Goal: Communication & Community: Answer question/provide support

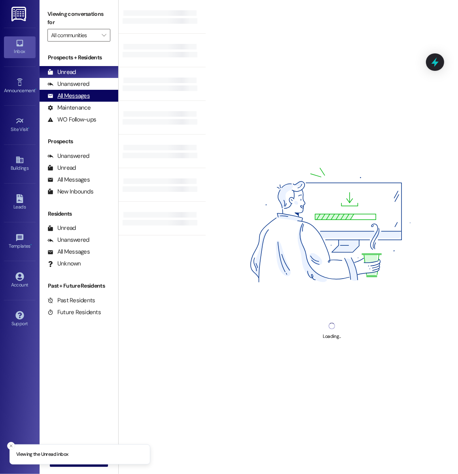
click at [96, 96] on div "All Messages (undefined)" at bounding box center [79, 96] width 79 height 12
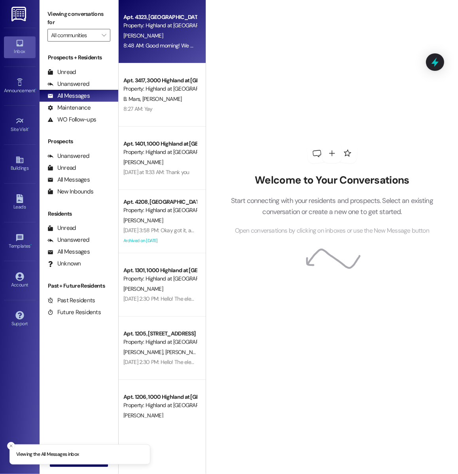
click at [151, 43] on div "8:48 AM: Good morning! We will head that way shortly to get the keys and add th…" at bounding box center [421, 45] width 596 height 7
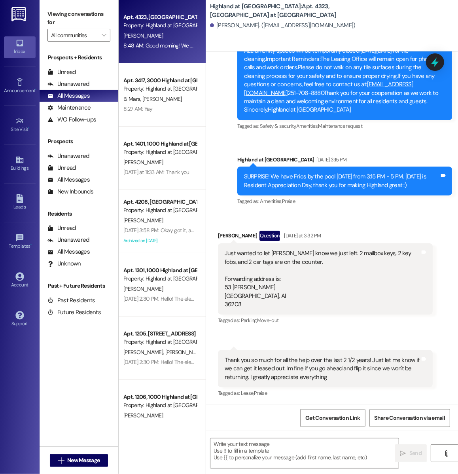
scroll to position [1155, 0]
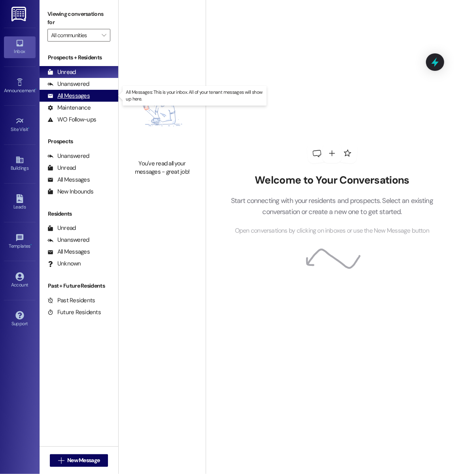
click at [96, 97] on div "All Messages (undefined)" at bounding box center [79, 96] width 79 height 12
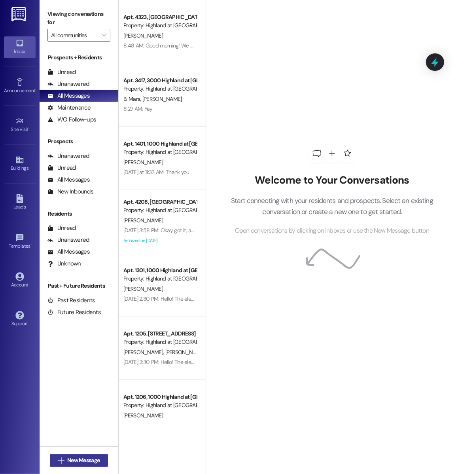
click at [91, 460] on span "New Message" at bounding box center [83, 460] width 32 height 8
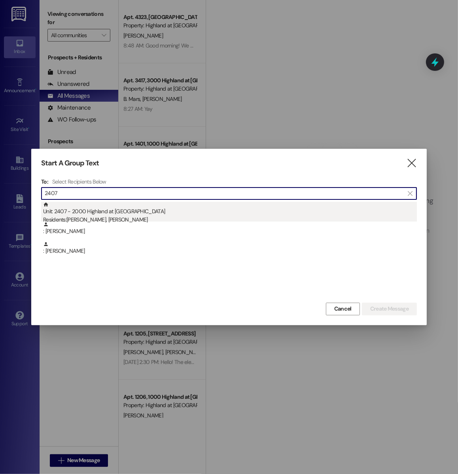
type input "2407"
click at [106, 210] on div "Unit: 2407 - 2000 Highland at Spring Hill Residents: John Park, Zackrey Gray" at bounding box center [230, 213] width 374 height 23
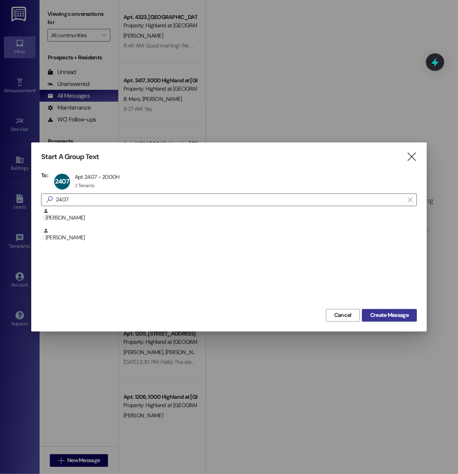
click at [386, 315] on span "Create Message" at bounding box center [389, 315] width 38 height 8
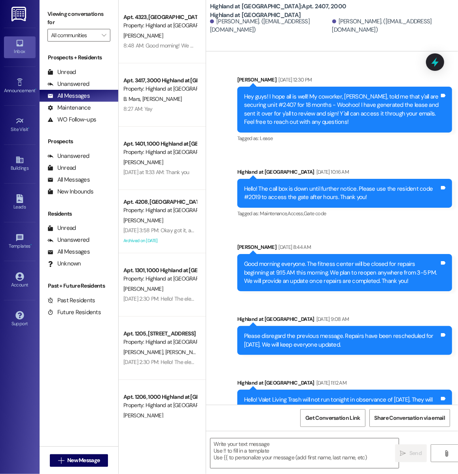
scroll to position [27697, 0]
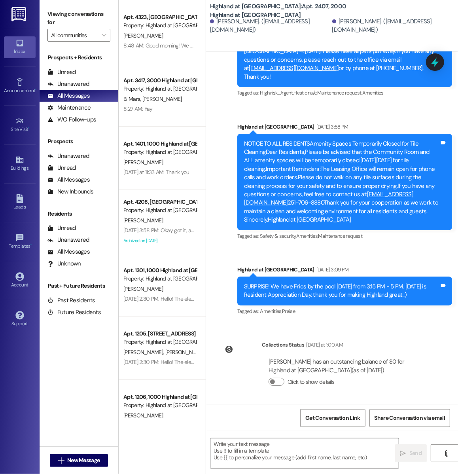
click at [274, 453] on textarea at bounding box center [304, 453] width 188 height 30
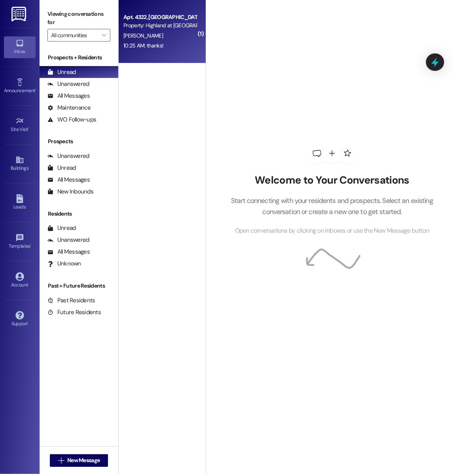
click at [158, 59] on div "Apt. 4322, 4000 Highland at Spring Hill Property: Highland at Spring Hill J. Bo…" at bounding box center [162, 31] width 87 height 63
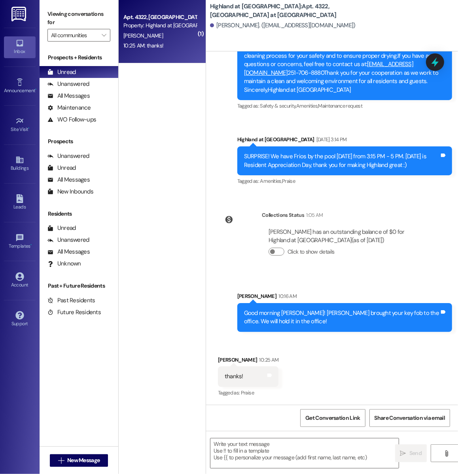
scroll to position [11760, 0]
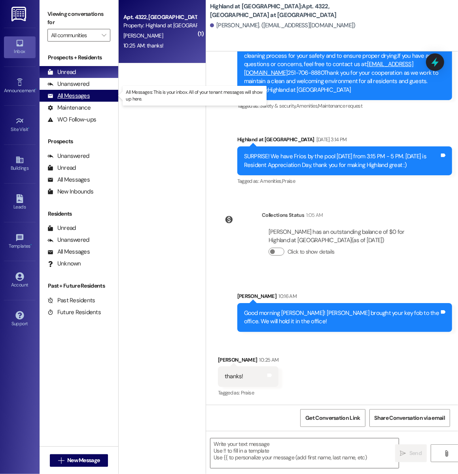
click at [83, 98] on div "All Messages" at bounding box center [68, 96] width 42 height 8
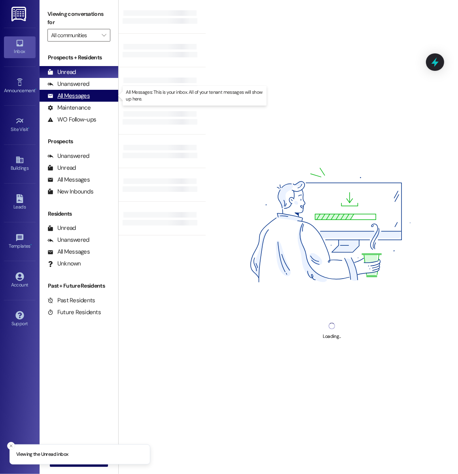
click at [83, 95] on div "All Messages" at bounding box center [68, 96] width 42 height 8
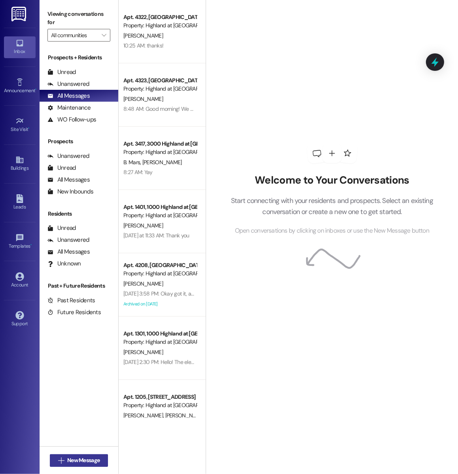
click at [67, 460] on span "New Message" at bounding box center [83, 460] width 32 height 8
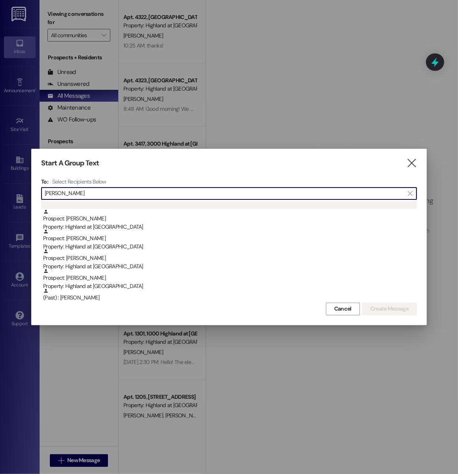
scroll to position [113, 0]
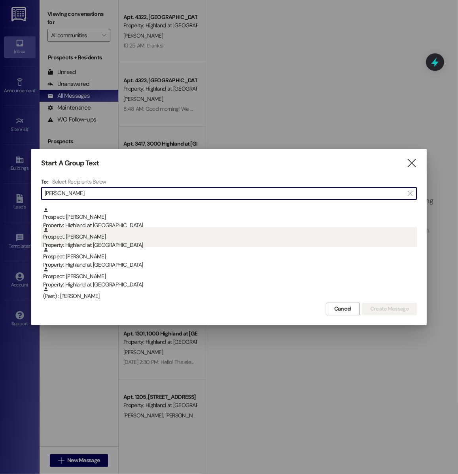
type input "[PERSON_NAME]"
click at [117, 240] on div "Prospect: [PERSON_NAME] Property: Highland at [GEOGRAPHIC_DATA]" at bounding box center [230, 238] width 374 height 23
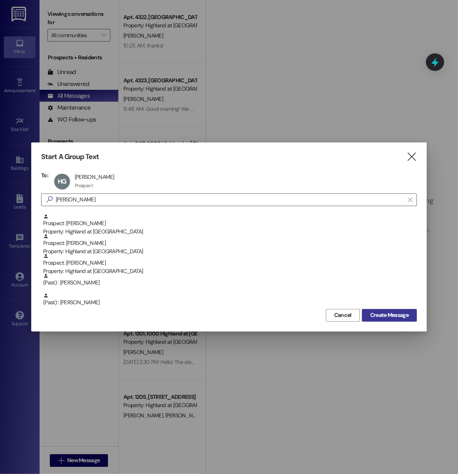
click at [382, 315] on span "Create Message" at bounding box center [389, 315] width 38 height 8
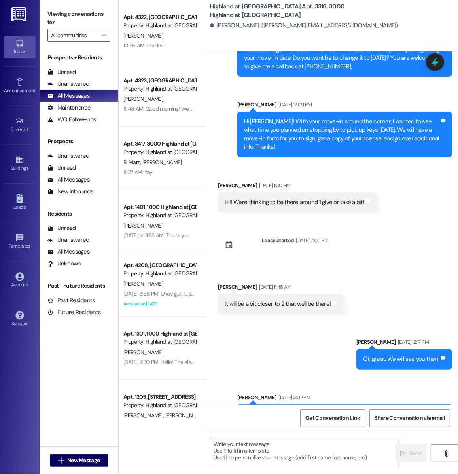
scroll to position [2364, 0]
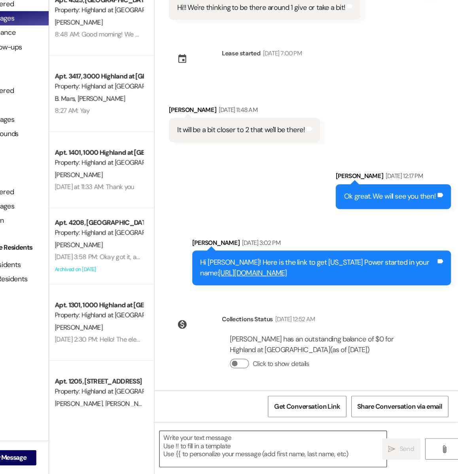
click at [242, 457] on textarea at bounding box center [304, 453] width 188 height 30
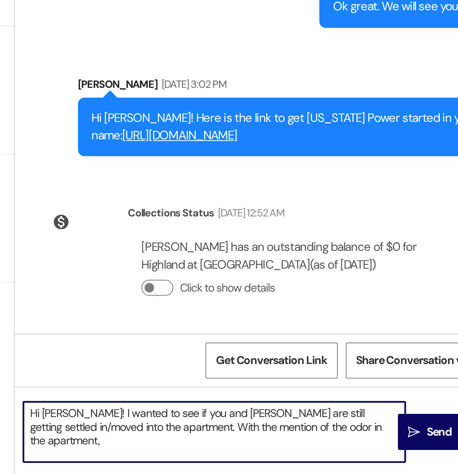
scroll to position [0, 0]
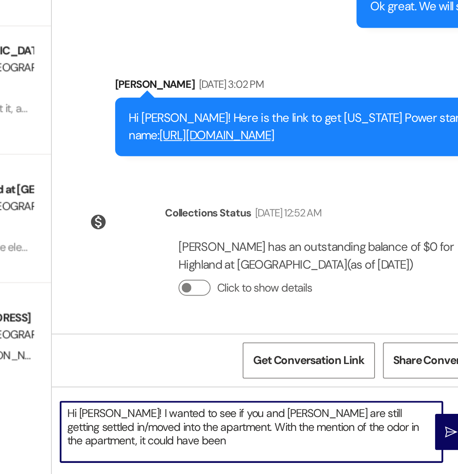
drag, startPoint x: 236, startPoint y: 459, endPoint x: 250, endPoint y: 450, distance: 16.1
click at [250, 450] on textarea "Hi [PERSON_NAME]! I wanted to see if you and [PERSON_NAME] are still getting se…" at bounding box center [304, 453] width 188 height 30
click at [239, 456] on textarea "Hi [PERSON_NAME]! I wanted to see if you and [PERSON_NAME] are still getting se…" at bounding box center [304, 453] width 188 height 30
drag, startPoint x: 286, startPoint y: 461, endPoint x: 358, endPoint y: 449, distance: 73.0
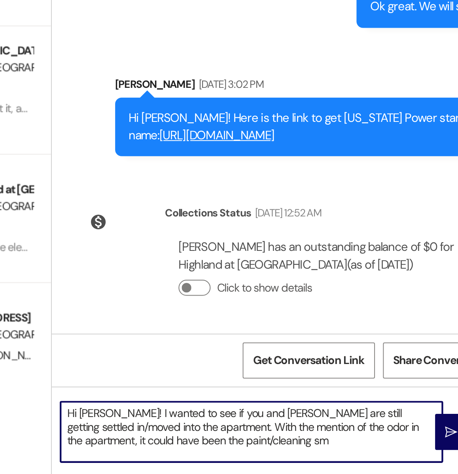
click at [358, 449] on textarea "Hi Hannah! I wanted to see if you and Joe are still getting settled in/moved in…" at bounding box center [304, 453] width 188 height 30
click at [283, 456] on textarea "Hi Hannah! I wanted to see if you and Joe are still getting settled in/moved in…" at bounding box center [304, 453] width 188 height 30
click at [355, 458] on textarea "Hi Hannah! I wanted to see if you and Joe are still getting settled in/moved in…" at bounding box center [304, 453] width 188 height 30
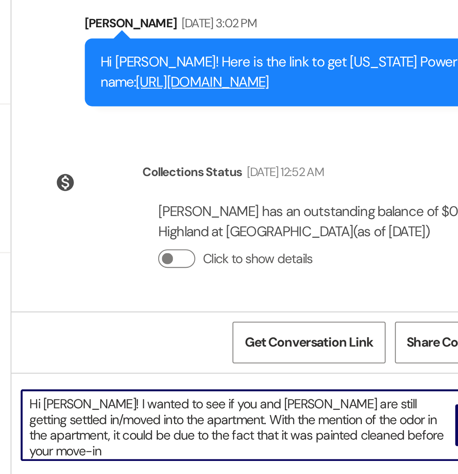
click at [310, 453] on textarea "Hi Hannah! I wanted to see if you and Joe are still getting settled in/moved in…" at bounding box center [304, 453] width 188 height 30
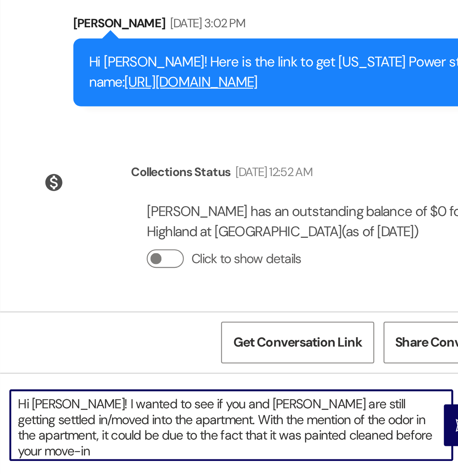
click at [358, 460] on textarea "Hi Hannah! I wanted to see if you and Joe are still getting settled in/moved in…" at bounding box center [304, 453] width 188 height 30
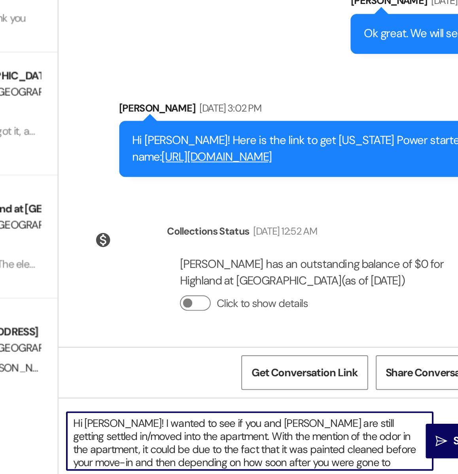
click at [214, 462] on textarea "Hi Hannah! I wanted to see if you and Joe are still getting settled in/moved in…" at bounding box center [304, 453] width 188 height 30
click at [355, 463] on textarea "Hi Hannah! I wanted to see if you and Joe are still getting settled in/moved in…" at bounding box center [304, 453] width 188 height 30
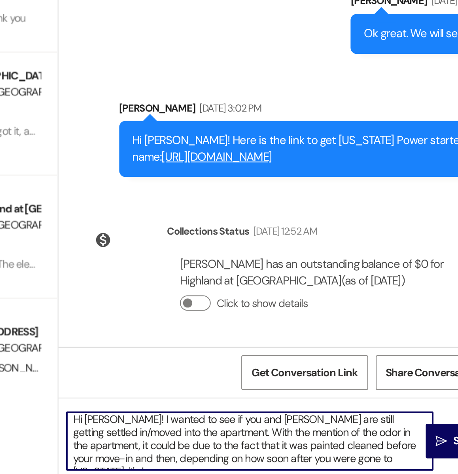
drag, startPoint x: 377, startPoint y: 466, endPoint x: 251, endPoint y: 451, distance: 127.4
click at [251, 451] on textarea "Hi Hannah! I wanted to see if you and Joe are still getting settled in/moved in…" at bounding box center [304, 453] width 188 height 30
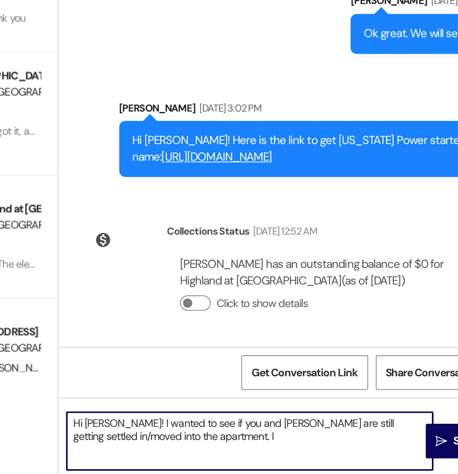
scroll to position [0, 0]
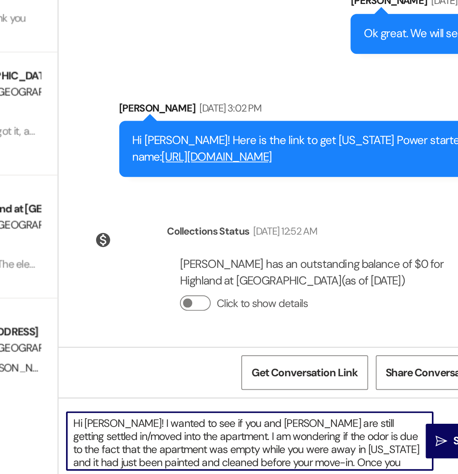
drag, startPoint x: 365, startPoint y: 444, endPoint x: 343, endPoint y: 443, distance: 22.2
click at [343, 443] on textarea "Hi Hannah! I wanted to see if you and Joe are still getting settled in/moved in…" at bounding box center [304, 453] width 188 height 30
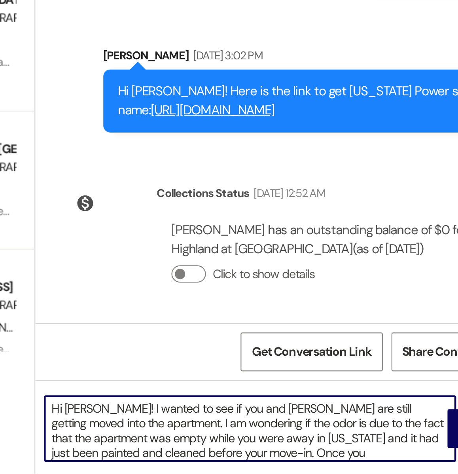
click at [314, 463] on textarea "Hi Hannah! I wanted to see if you and Joe are still getting moved into the apar…" at bounding box center [304, 453] width 188 height 30
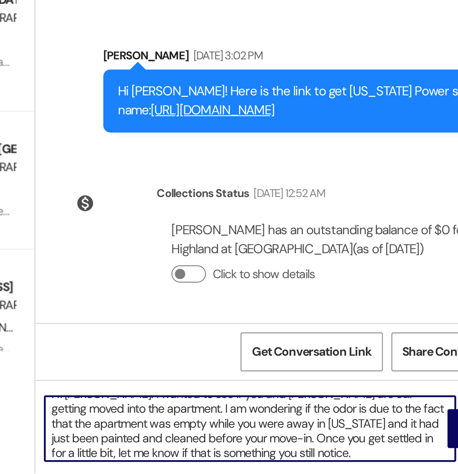
click at [318, 451] on textarea "Hi Hannah! I wanted to see if you and Joe are still getting moved into the apar…" at bounding box center [304, 453] width 188 height 30
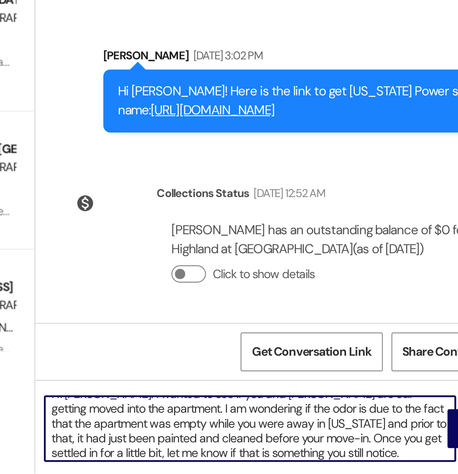
click at [336, 465] on textarea "Hi Hannah! I wanted to see if you and Joe are still getting moved into the apar…" at bounding box center [304, 453] width 188 height 30
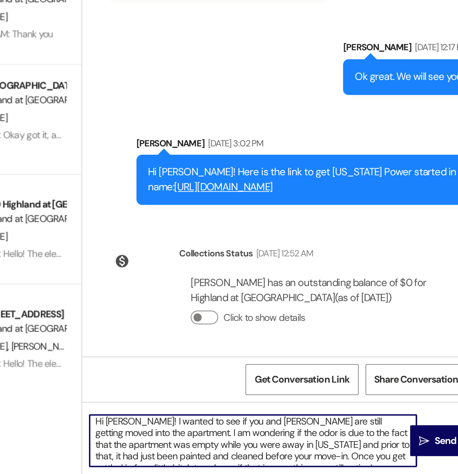
scroll to position [17, 0]
click at [261, 461] on textarea "Hi Hannah! I wanted to see if you and Joe are still getting moved into the apar…" at bounding box center [304, 453] width 188 height 30
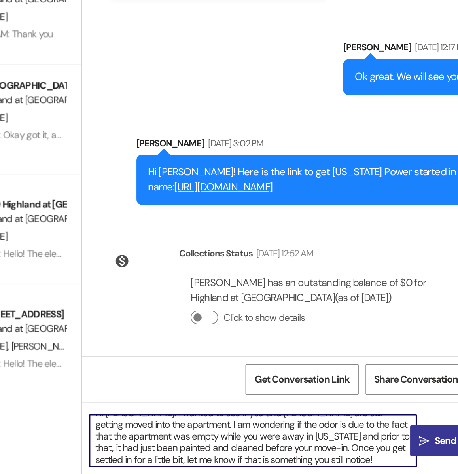
type textarea "Hi Hannah! I wanted to see if you and Joe are still getting moved into the apar…"
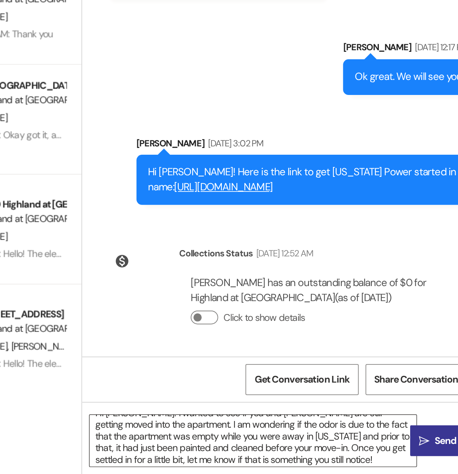
click at [413, 453] on span "Send" at bounding box center [415, 453] width 12 height 8
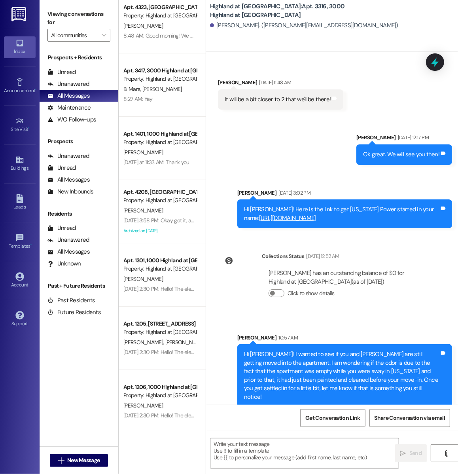
scroll to position [0, 0]
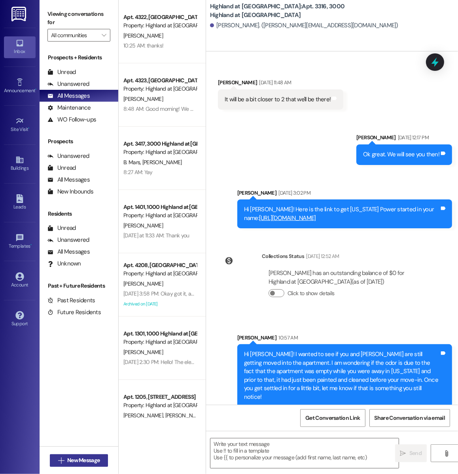
click at [61, 463] on icon "" at bounding box center [61, 460] width 6 height 6
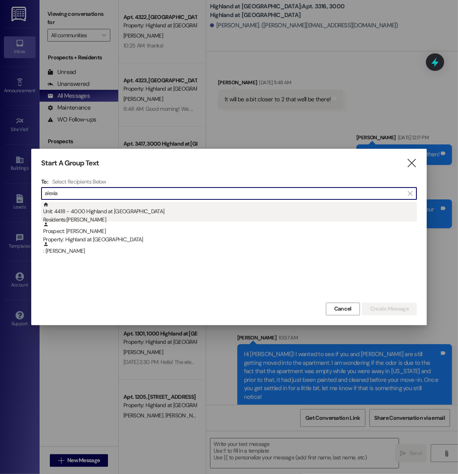
type input "alexia"
click at [133, 215] on div "Unit: 4418 - 4000 Highland at Spring Hill Residents: Alexia Harris" at bounding box center [230, 213] width 374 height 23
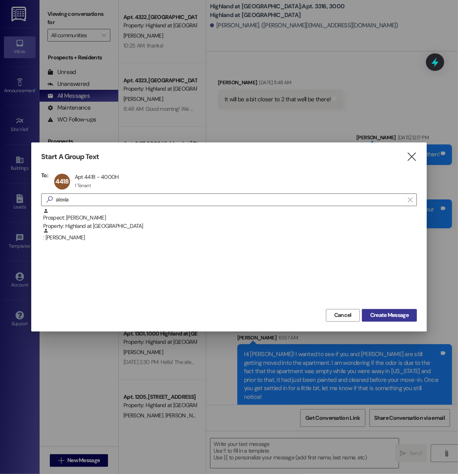
click at [371, 313] on span "Create Message" at bounding box center [389, 315] width 38 height 8
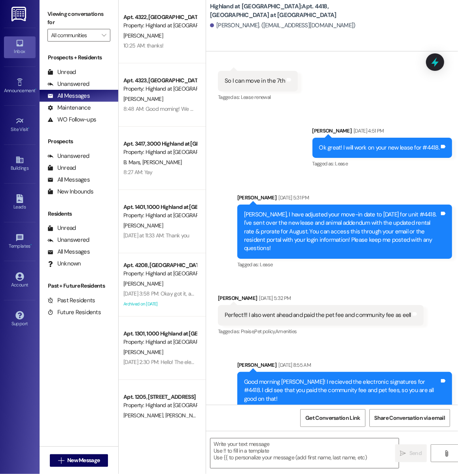
scroll to position [4463, 0]
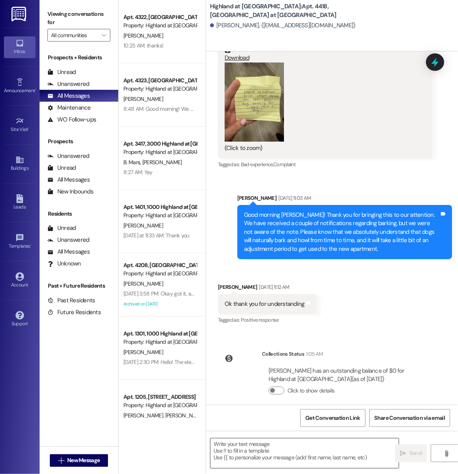
click at [248, 445] on textarea at bounding box center [304, 453] width 188 height 30
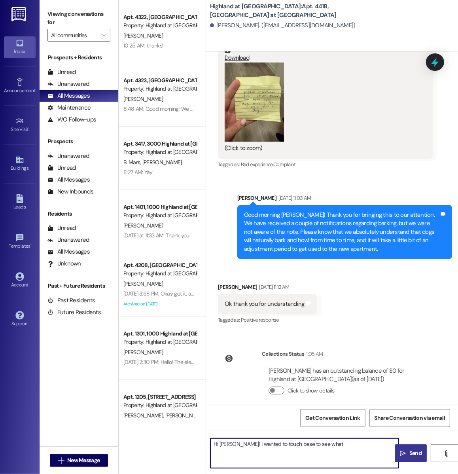
drag, startPoint x: 328, startPoint y: 447, endPoint x: 204, endPoint y: 446, distance: 123.7
click at [204, 446] on div "Apt. 4322, 4000 Highland at Spring Hill Property: Highland at Spring Hill J. Bo…" at bounding box center [288, 237] width 339 height 474
click at [327, 442] on textarea "Hi Alexia! I wanted to touch base to see what" at bounding box center [304, 453] width 188 height 30
drag, startPoint x: 330, startPoint y: 445, endPoint x: 238, endPoint y: 445, distance: 92.5
click at [238, 445] on textarea "Hi Alexia! I wanted to touch base to see what" at bounding box center [304, 453] width 188 height 30
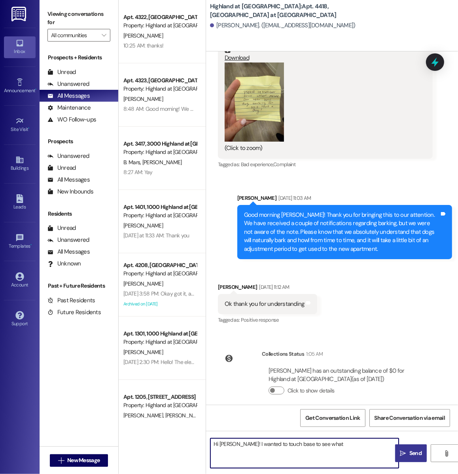
click at [329, 446] on textarea "Hi Alexia! I wanted to touch base to see what" at bounding box center [304, 453] width 188 height 30
drag, startPoint x: 325, startPoint y: 445, endPoint x: 289, endPoint y: 446, distance: 36.4
click at [289, 446] on textarea "Hi Alexia! I wanted to touch base to see what" at bounding box center [304, 453] width 188 height 30
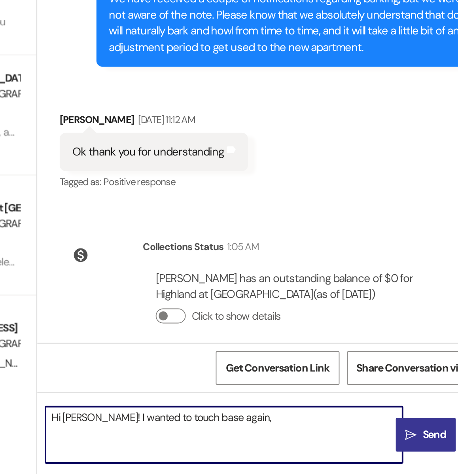
scroll to position [0, 0]
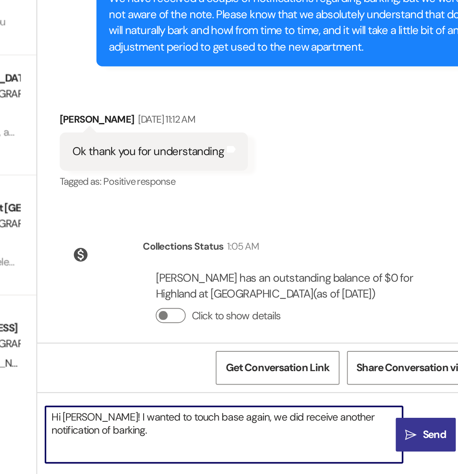
click at [296, 444] on textarea "Hi Alexia! I wanted to touch base again, we did receive another notification of…" at bounding box center [304, 453] width 188 height 30
click at [279, 449] on textarea "Hi Alexia! I wanted to touch base from this weekend, we did receive another not…" at bounding box center [304, 453] width 188 height 30
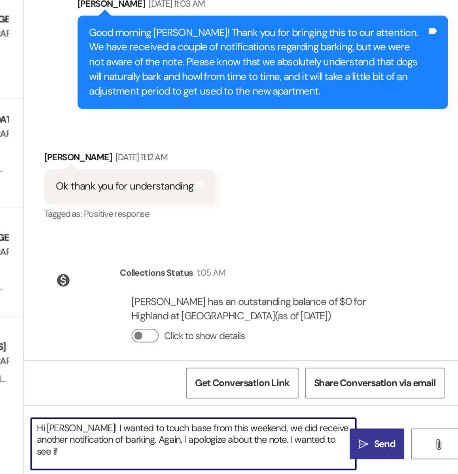
click at [263, 451] on textarea "Hi Alexia! I wanted to touch base from this weekend, we did receive another not…" at bounding box center [304, 453] width 188 height 30
click at [357, 451] on textarea "Hi Alexia! I wanted to touch base from this weekend, we did receive another not…" at bounding box center [304, 453] width 188 height 30
click at [304, 458] on textarea "Hi Alexia! I wanted to touch base from this weekend, we did receive another not…" at bounding box center [304, 453] width 188 height 30
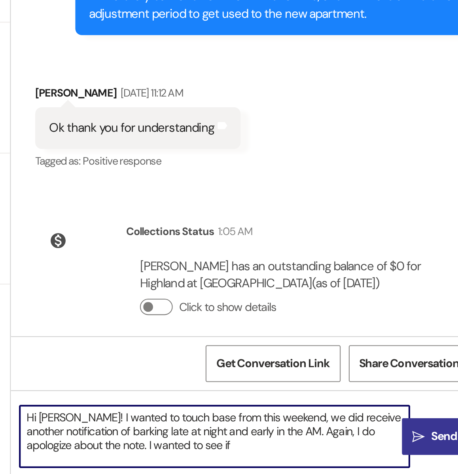
click at [295, 459] on textarea "Hi Alexia! I wanted to touch base from this weekend, we did receive another not…" at bounding box center [304, 453] width 188 height 30
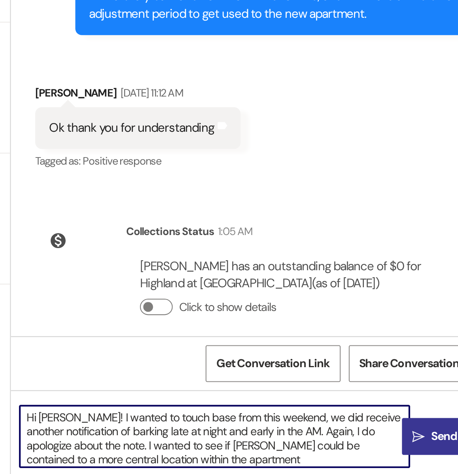
click at [378, 458] on textarea "Hi Alexia! I wanted to touch base from this weekend, we did receive another not…" at bounding box center [304, 453] width 188 height 30
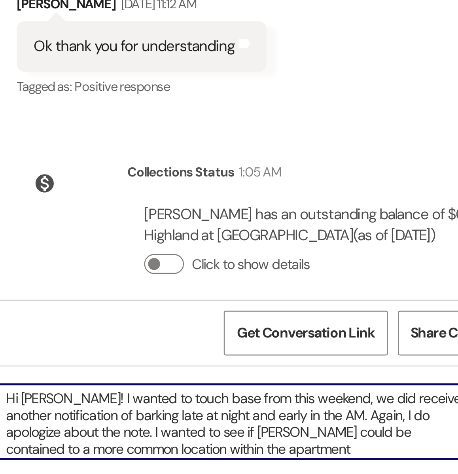
scroll to position [10, 0]
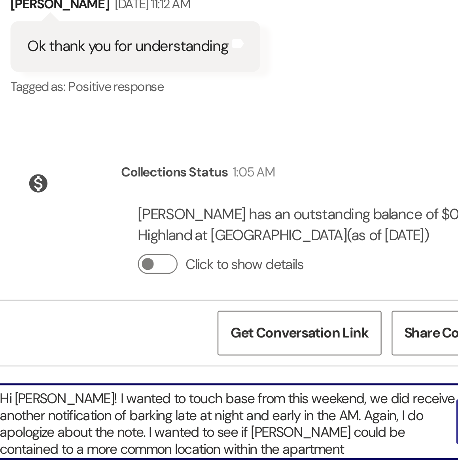
click at [290, 462] on textarea "Hi Alexia! I wanted to touch base from this weekend, we did receive another not…" at bounding box center [304, 453] width 188 height 30
drag, startPoint x: 289, startPoint y: 463, endPoint x: 289, endPoint y: 459, distance: 4.8
click at [289, 459] on textarea "Hi Alexia! I wanted to touch base from this weekend, we did receive another not…" at bounding box center [304, 453] width 188 height 30
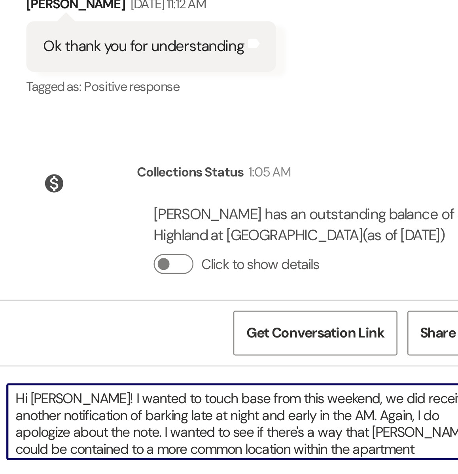
click at [326, 466] on textarea "Hi Alexia! I wanted to touch base from this weekend, we did receive another not…" at bounding box center [304, 453] width 188 height 30
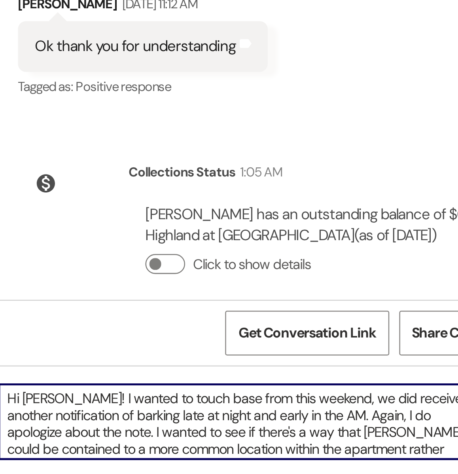
scroll to position [7, 0]
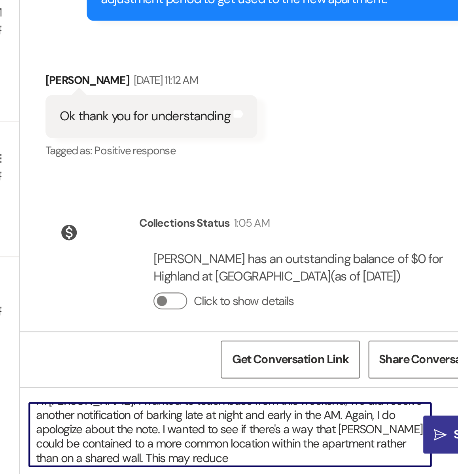
click at [304, 451] on textarea "Hi Alexia! I wanted to touch base from this weekend, we did receive another not…" at bounding box center [304, 453] width 188 height 30
click at [255, 466] on textarea "Hi Alexia! I wanted to touch base from this weekend, we did receive another not…" at bounding box center [304, 453] width 188 height 30
click at [235, 464] on textarea "Hi Alexia! I wanted to touch base from this weekend, we did receive another not…" at bounding box center [304, 453] width 188 height 30
click at [314, 464] on textarea "Hi Alexia! I wanted to touch base from this weekend, we did receive another not…" at bounding box center [304, 453] width 188 height 30
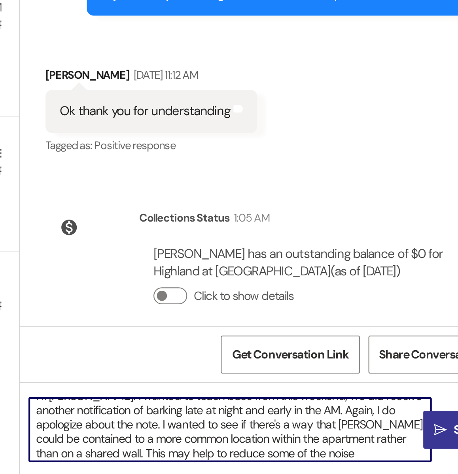
click at [392, 458] on textarea "Hi Alexia! I wanted to touch base from this weekend, we did receive another not…" at bounding box center [304, 453] width 188 height 30
click at [371, 464] on textarea "Hi Alexia! I wanted to touch base from this weekend, we did receive another not…" at bounding box center [304, 453] width 188 height 30
click at [368, 466] on textarea "Hi Alexia! I wanted to touch base from this weekend, we did receive another not…" at bounding box center [304, 453] width 188 height 30
paste textarea "Our goal is to find a resolution that works well for everyone"
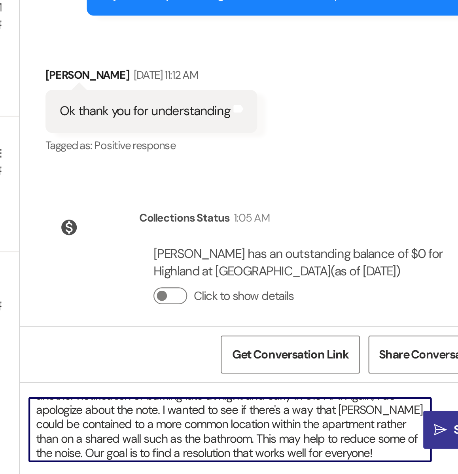
scroll to position [2, 0]
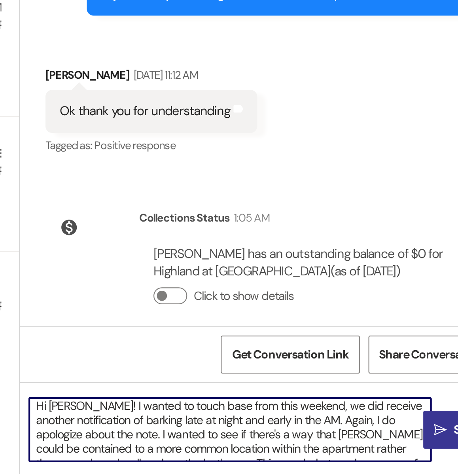
click at [249, 456] on textarea "Hi Alexia! I wanted to touch base from this weekend, we did receive another not…" at bounding box center [304, 453] width 188 height 30
click at [247, 456] on textarea "Hi Alexia! I wanted to touch base from this weekend, we did receive another not…" at bounding box center [304, 453] width 188 height 30
click at [248, 456] on textarea "Hi Alexia! I wanted to touch base from this weekend, we did receive another not…" at bounding box center [304, 453] width 188 height 30
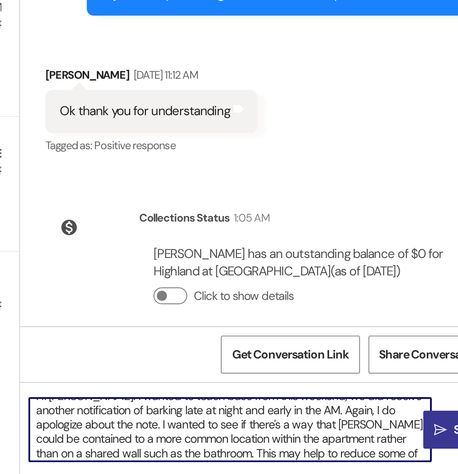
scroll to position [13, 0]
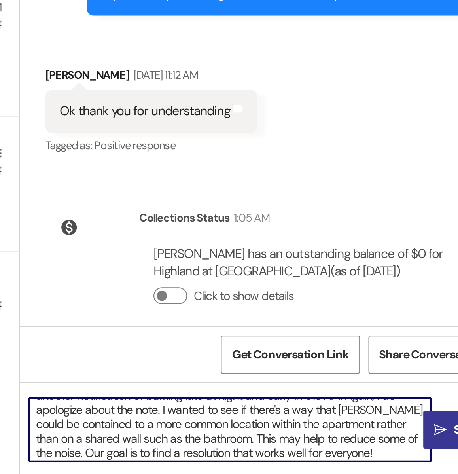
click at [333, 463] on textarea "Hi Alexia! I wanted to touch base from this weekend, we did receive another not…" at bounding box center [304, 453] width 188 height 30
drag, startPoint x: 264, startPoint y: 457, endPoint x: 391, endPoint y: 453, distance: 127.3
click at [391, 453] on textarea "Hi Alexia! I wanted to touch base from this weekend, we did receive another not…" at bounding box center [304, 453] width 188 height 30
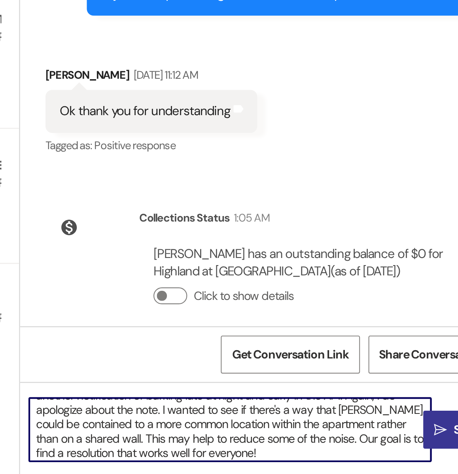
click at [285, 463] on textarea "Hi Alexia! I wanted to touch base from this weekend, we did receive another not…" at bounding box center [304, 453] width 188 height 30
click at [311, 458] on textarea "Hi Alexia! I wanted to touch base from this weekend, we did receive another not…" at bounding box center [304, 453] width 188 height 30
click at [289, 460] on textarea "Hi Alexia! I wanted to touch base from this weekend, we did receive another not…" at bounding box center [304, 453] width 188 height 30
click at [280, 464] on textarea "Hi Alexia! I wanted to touch base from this weekend, we did receive another not…" at bounding box center [304, 453] width 188 height 30
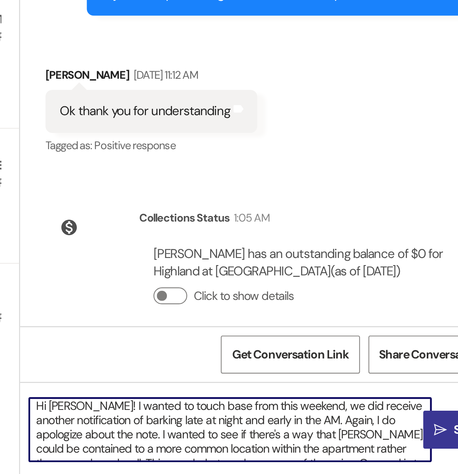
click at [336, 443] on textarea "Hi Alexia! I wanted to touch base from this weekend, we did receive another not…" at bounding box center [304, 453] width 188 height 30
click at [248, 457] on textarea "Hi [PERSON_NAME]! I wanted to touch base from this weekend. We did receive anot…" at bounding box center [304, 453] width 188 height 30
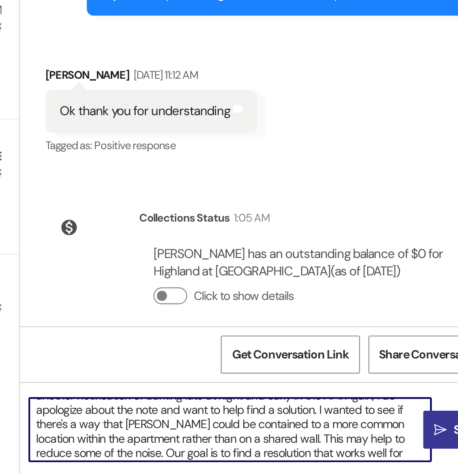
scroll to position [15, 0]
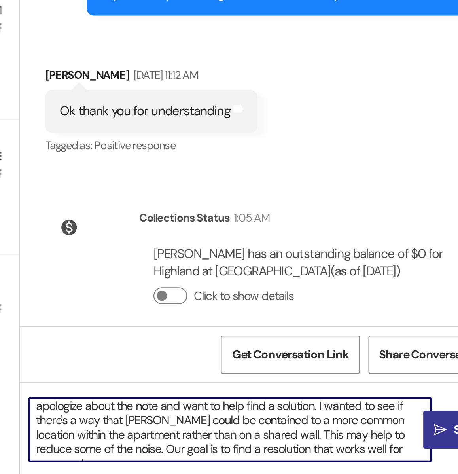
drag, startPoint x: 364, startPoint y: 464, endPoint x: 357, endPoint y: 466, distance: 7.1
click at [357, 466] on textarea "Hi Alexia! I wanted to touch base from this weekend. We did receive another not…" at bounding box center [304, 453] width 188 height 30
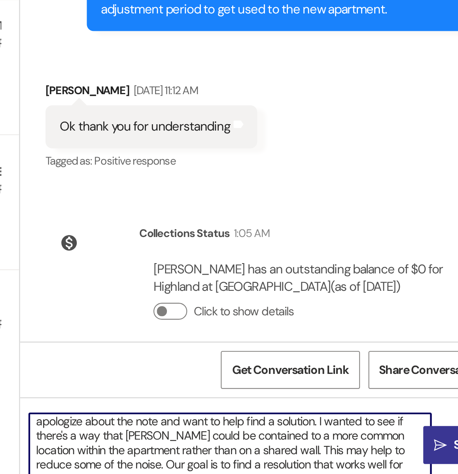
click at [309, 442] on textarea "Hi Alexia! I wanted to touch base from this weekend. We did receive another not…" at bounding box center [304, 453] width 188 height 30
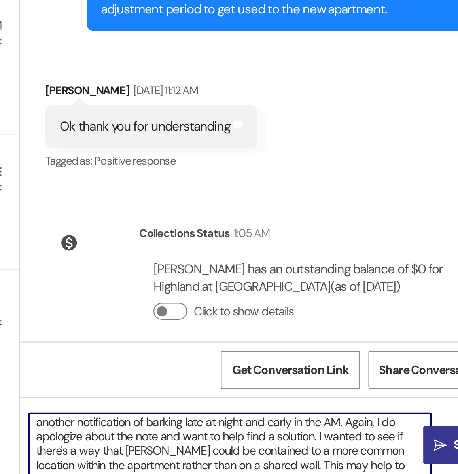
scroll to position [4, 0]
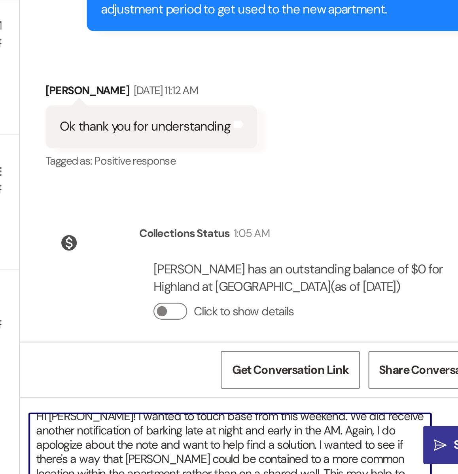
drag, startPoint x: 321, startPoint y: 442, endPoint x: 250, endPoint y: 455, distance: 71.9
click at [250, 455] on textarea "Hi Alexia! I wanted to touch base from this weekend. We did receive another not…" at bounding box center [304, 453] width 188 height 30
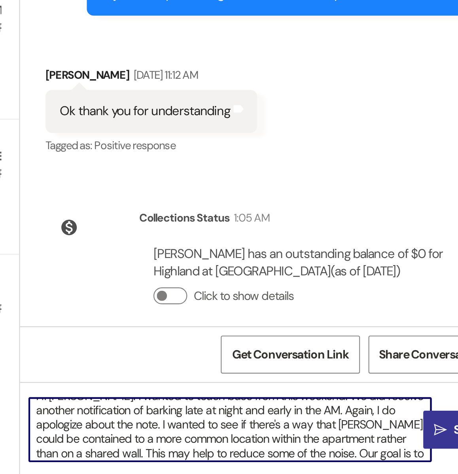
scroll to position [13, 0]
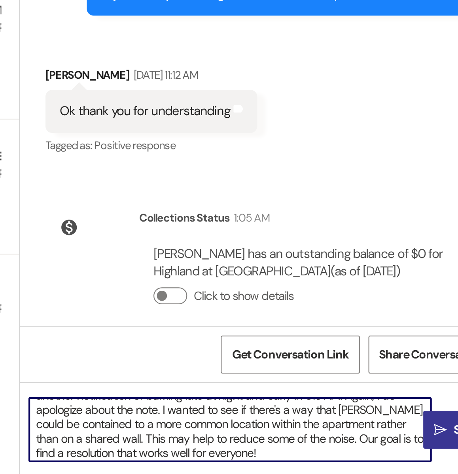
click at [311, 458] on textarea "Hi [PERSON_NAME]! I wanted to touch base from this weekend. We did receive anot…" at bounding box center [304, 453] width 188 height 30
click at [300, 463] on textarea "Hi [PERSON_NAME]! I wanted to touch base from this weekend. We did receive anot…" at bounding box center [304, 453] width 188 height 30
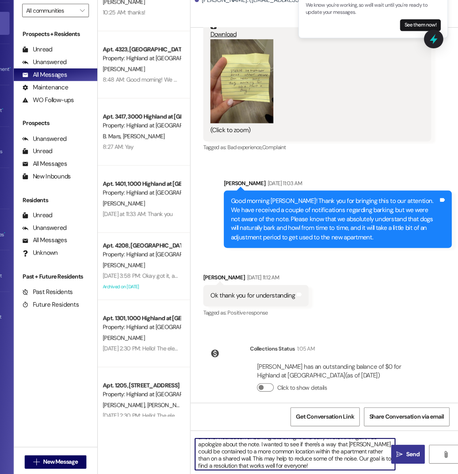
type textarea "Hi [PERSON_NAME]! I wanted to touch base from this weekend. We did receive anot…"
click at [405, 452] on icon "" at bounding box center [403, 453] width 6 height 6
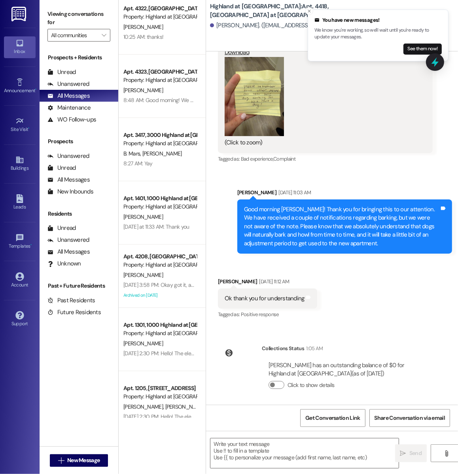
scroll to position [4561, 0]
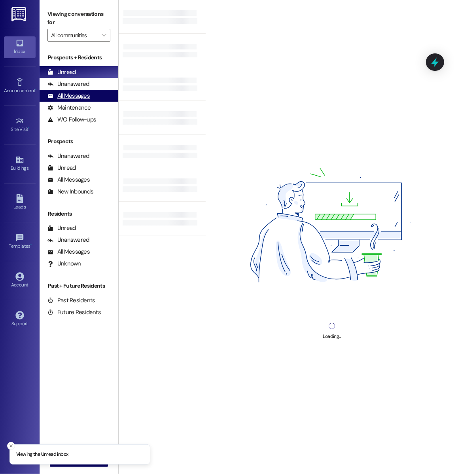
click at [87, 100] on div "All Messages" at bounding box center [68, 96] width 42 height 8
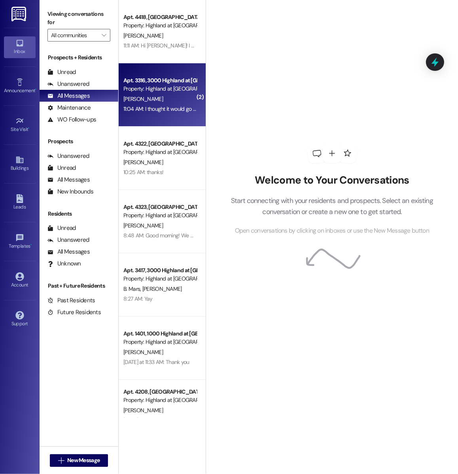
click at [175, 106] on div "11:04 AM: I thought it would go away after we left but it is still the same! 11…" at bounding box center [203, 108] width 161 height 7
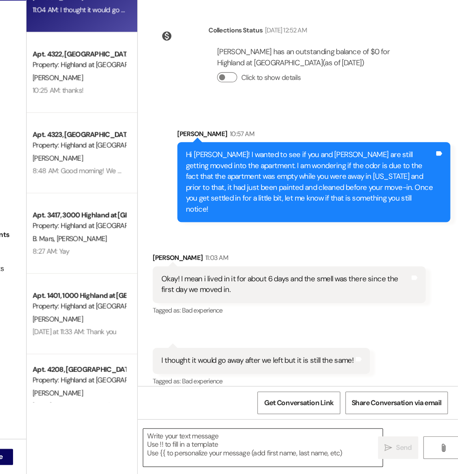
click at [240, 448] on textarea at bounding box center [304, 453] width 188 height 30
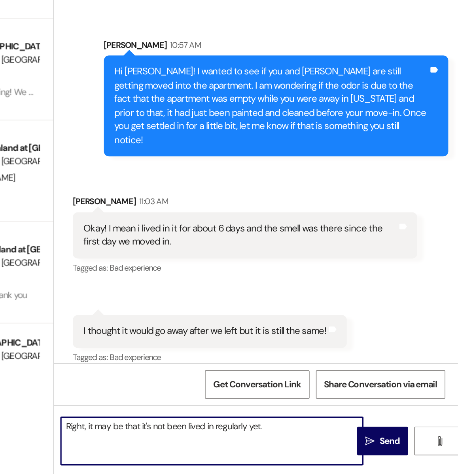
drag, startPoint x: 228, startPoint y: 443, endPoint x: 204, endPoint y: 443, distance: 24.1
click at [204, 443] on div "Apt. 4418, 4000 Highland at Spring Hill Property: Highland at Spring Hill A. Ha…" at bounding box center [288, 237] width 339 height 474
type textarea "It may be that it's not been lived in regularly yet."
drag, startPoint x: 325, startPoint y: 444, endPoint x: 213, endPoint y: 441, distance: 112.7
click at [213, 441] on textarea "It may be that it's not been lived in regularly yet." at bounding box center [304, 453] width 188 height 30
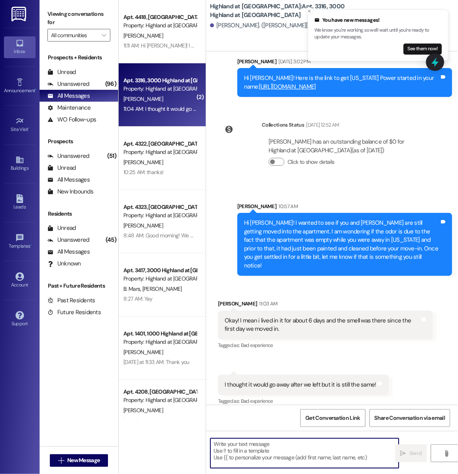
click at [242, 447] on textarea at bounding box center [304, 453] width 188 height 30
click at [228, 444] on textarea at bounding box center [304, 453] width 188 height 30
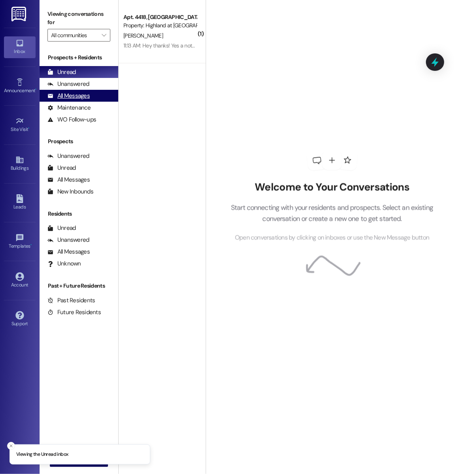
click at [89, 98] on div "All Messages" at bounding box center [68, 96] width 42 height 8
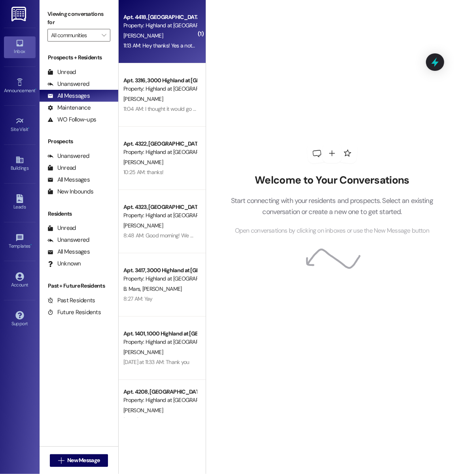
click at [160, 37] on div "[PERSON_NAME]" at bounding box center [160, 36] width 75 height 10
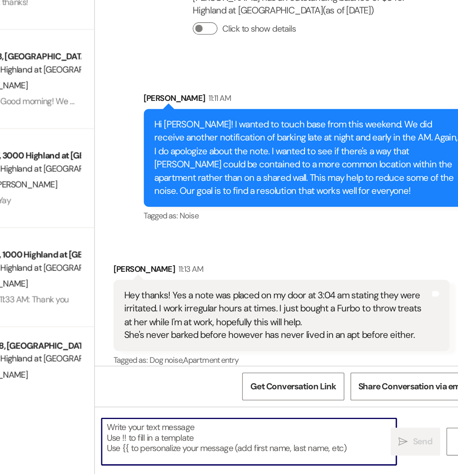
click at [273, 449] on textarea at bounding box center [304, 453] width 188 height 30
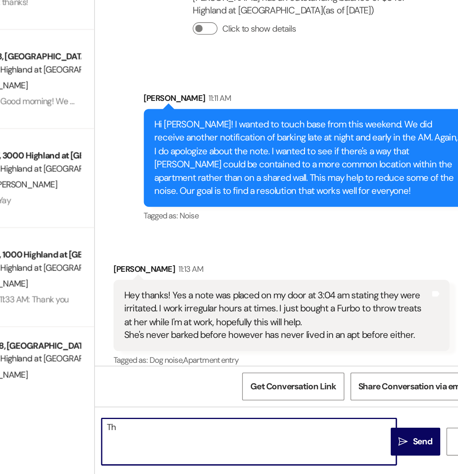
type textarea "T"
type textarea "G"
type textarea "Y"
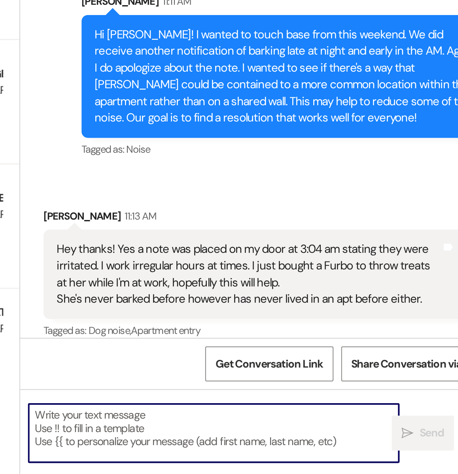
click at [228, 451] on textarea at bounding box center [304, 453] width 188 height 30
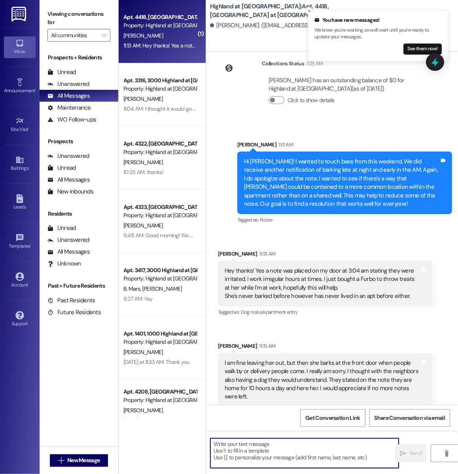
click at [235, 455] on textarea at bounding box center [304, 453] width 188 height 30
type textarea "Y"
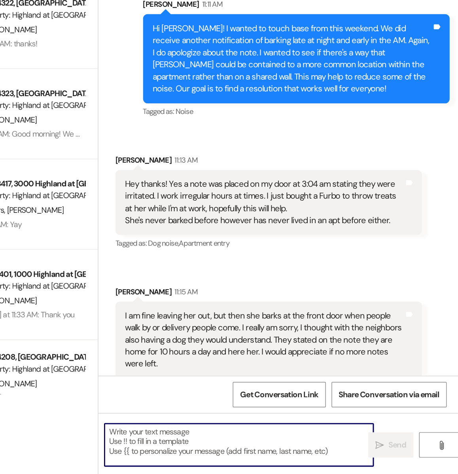
click at [231, 459] on textarea at bounding box center [304, 453] width 188 height 30
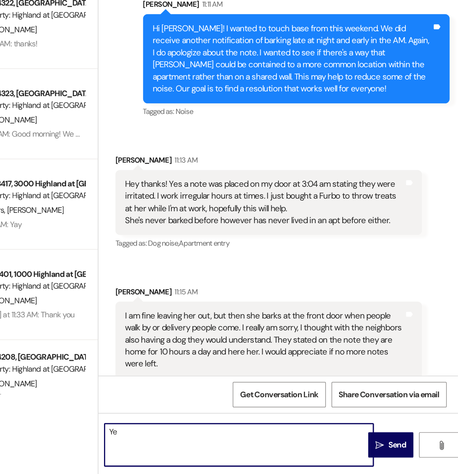
type textarea "Y"
click at [245, 445] on textarea "I understand and will address the notes." at bounding box center [304, 453] width 188 height 30
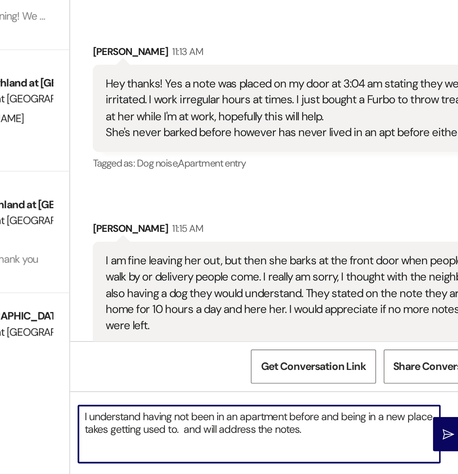
click at [250, 445] on textarea "I understand having not been in an apartment before and being in a new place ta…" at bounding box center [304, 453] width 188 height 30
click at [268, 443] on textarea "I understand having not been in an apartment before and being in a new place ta…" at bounding box center [304, 453] width 188 height 30
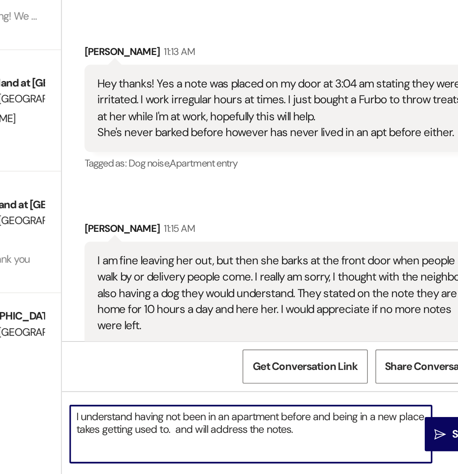
click at [264, 452] on textarea "I understand having not been in an apartment before and being in a new place ta…" at bounding box center [304, 453] width 188 height 30
drag, startPoint x: 262, startPoint y: 451, endPoint x: 243, endPoint y: 443, distance: 21.2
click at [243, 443] on textarea "I understand having not been in an apartment before and being in a new place ta…" at bounding box center [304, 453] width 188 height 30
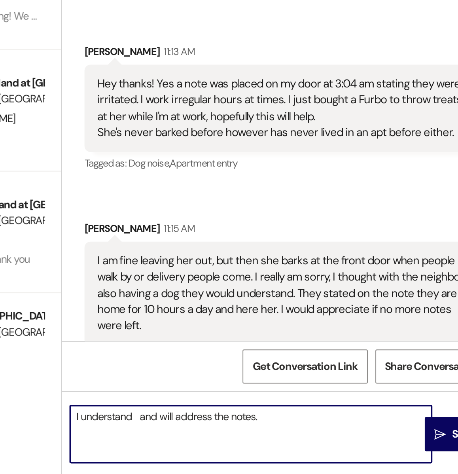
type textarea "I understand and will address the notes."
drag, startPoint x: 243, startPoint y: 445, endPoint x: 210, endPoint y: 445, distance: 32.8
click at [210, 445] on textarea "I understand and will address the notes." at bounding box center [304, 453] width 188 height 30
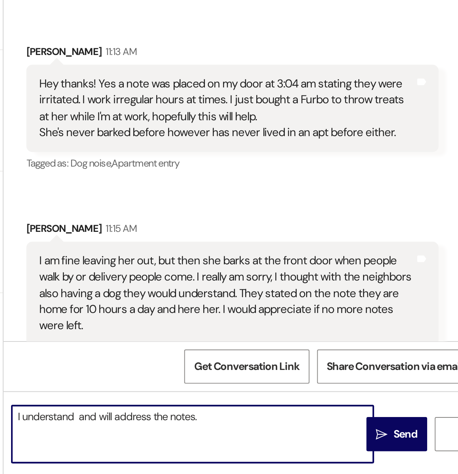
drag, startPoint x: 308, startPoint y: 445, endPoint x: 215, endPoint y: 435, distance: 93.8
click at [215, 435] on div "I understand and will address the notes.  Send " at bounding box center [332, 459] width 252 height 59
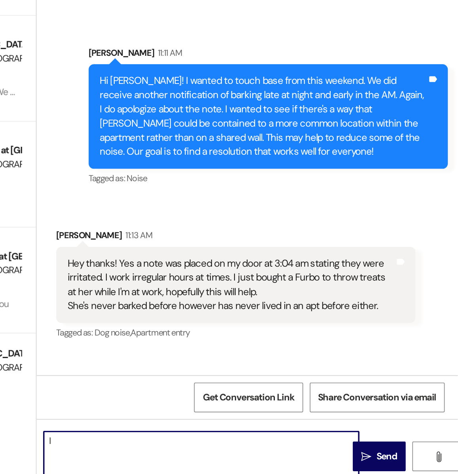
type textarea "I"
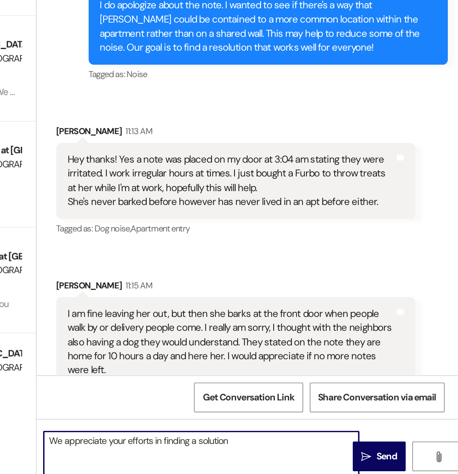
scroll to position [4753, 0]
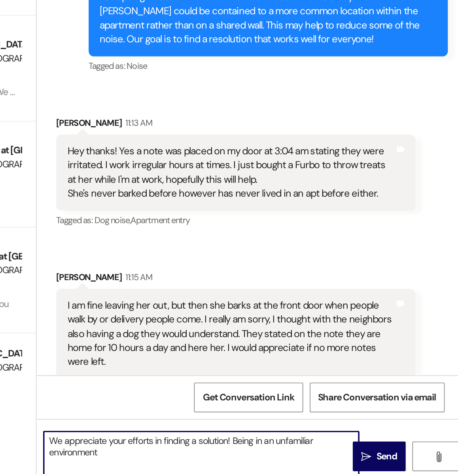
click at [236, 451] on textarea "We appreciate your efforts in finding a solution! Being in an unfamiliar enviro…" at bounding box center [304, 453] width 188 height 30
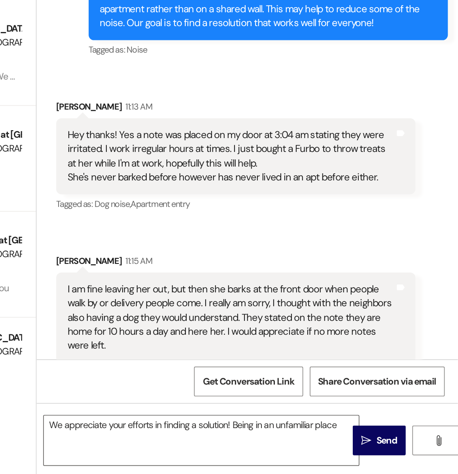
scroll to position [0, 0]
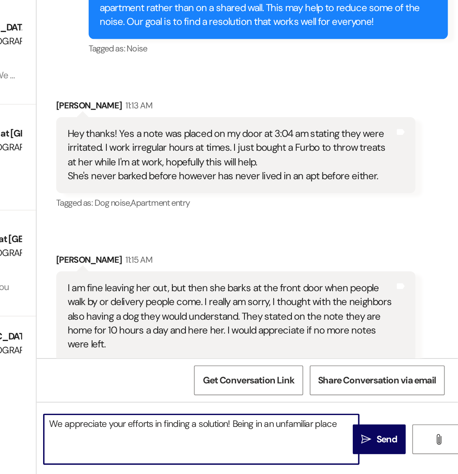
drag, startPoint x: 386, startPoint y: 444, endPoint x: 323, endPoint y: 443, distance: 62.8
click at [323, 443] on textarea "We appreciate your efforts in finding a solution! Being in an unfamiliar place" at bounding box center [304, 453] width 188 height 30
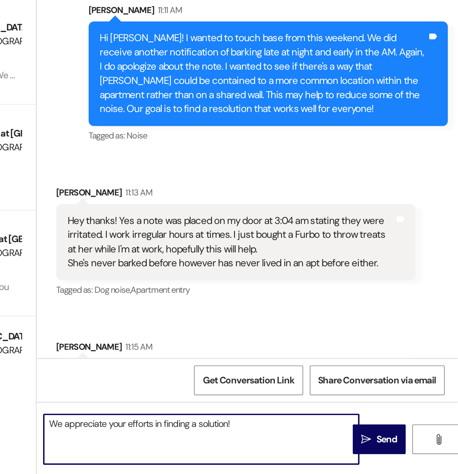
scroll to position [4753, 0]
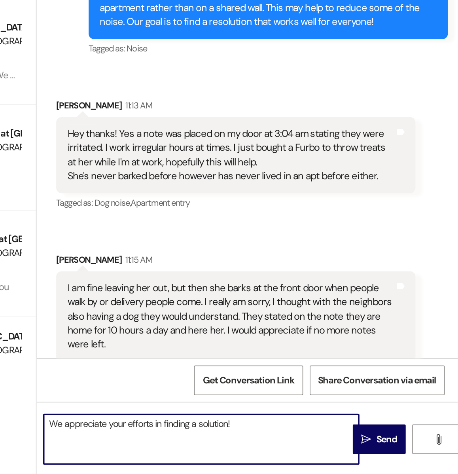
click at [223, 444] on textarea "We appreciate your efforts in finding a solution!" at bounding box center [304, 453] width 188 height 30
click at [327, 445] on textarea "We appreciate your efforts in finding a solution!" at bounding box center [304, 453] width 188 height 30
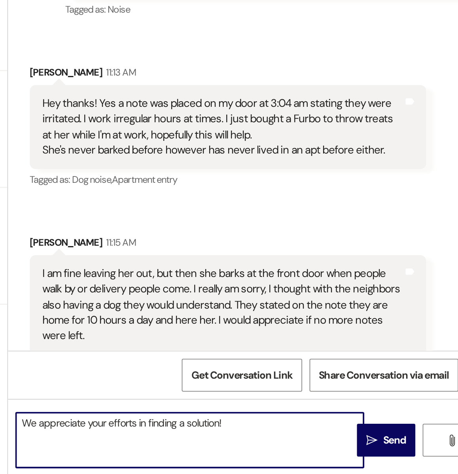
scroll to position [0, 0]
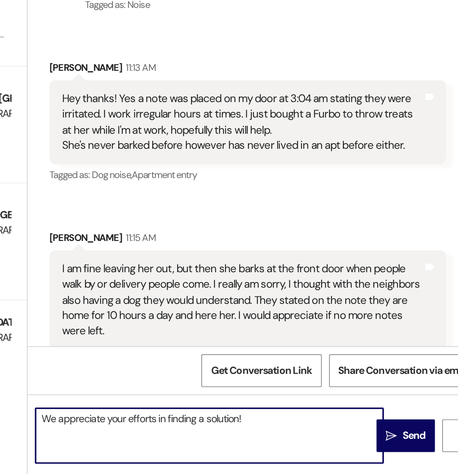
drag, startPoint x: 323, startPoint y: 445, endPoint x: 209, endPoint y: 438, distance: 114.4
click at [209, 438] on div "We appreciate your efforts in finding a solution!" at bounding box center [300, 453] width 189 height 30
type textarea "We appreciate your efforts in finding a solution!"
click at [285, 461] on textarea "We appreciate your efforts in finding a solution!" at bounding box center [304, 453] width 188 height 30
drag, startPoint x: 327, startPoint y: 447, endPoint x: 184, endPoint y: 447, distance: 143.1
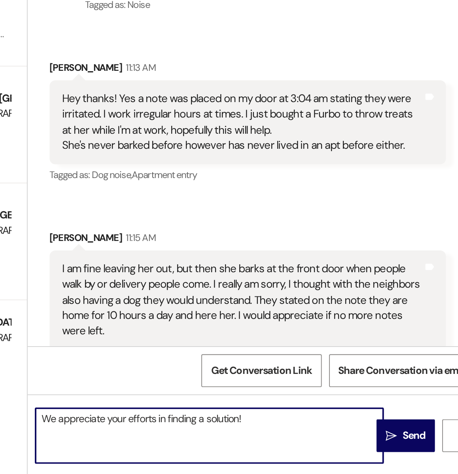
click at [184, 447] on div "( 1 ) Apt. 4418, 4000 Highland at Spring Hill Property: Highland at Spring Hill…" at bounding box center [288, 237] width 339 height 474
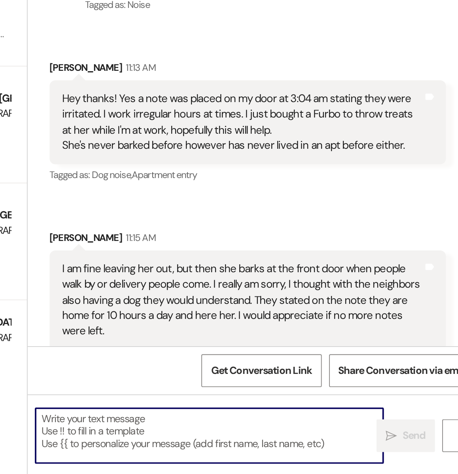
paste textarea "We are grateful for your efforts in seeking a solution!"
type textarea "We are grateful for your efforts in seeking a solution!"
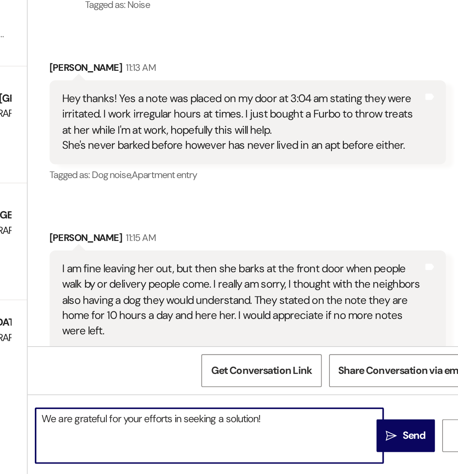
click at [244, 446] on textarea "We are grateful for your efforts in seeking a solution!" at bounding box center [304, 453] width 188 height 30
click at [335, 446] on textarea "We are grateful for your efforts in seeking a solution!" at bounding box center [304, 453] width 188 height 30
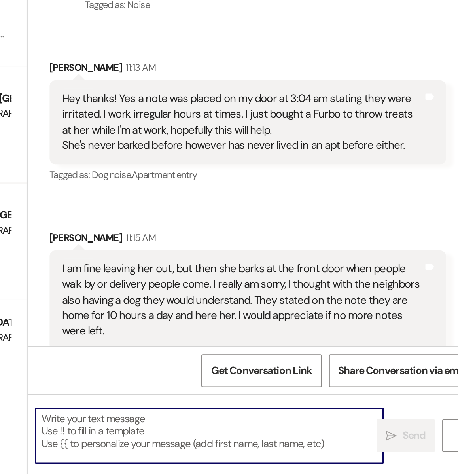
click at [259, 454] on textarea at bounding box center [304, 453] width 188 height 30
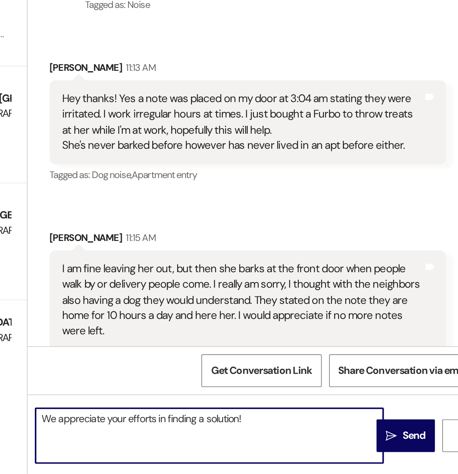
click at [330, 447] on textarea "We appreciate your efforts in finding a solution!" at bounding box center [304, 453] width 188 height 30
type textarea "We appreciate your efforts in finding a solution and have addressed the notes."
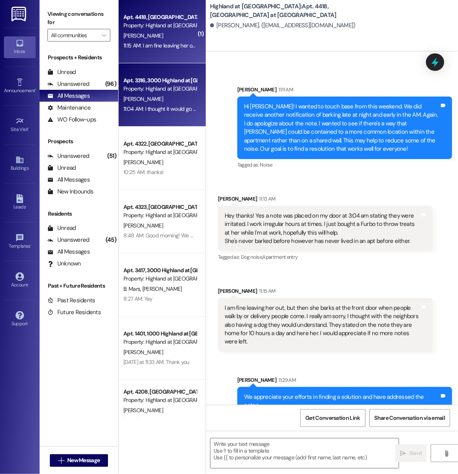
click at [160, 82] on div "Apt. 3316, 3000 Highland at [GEOGRAPHIC_DATA]" at bounding box center [159, 80] width 73 height 8
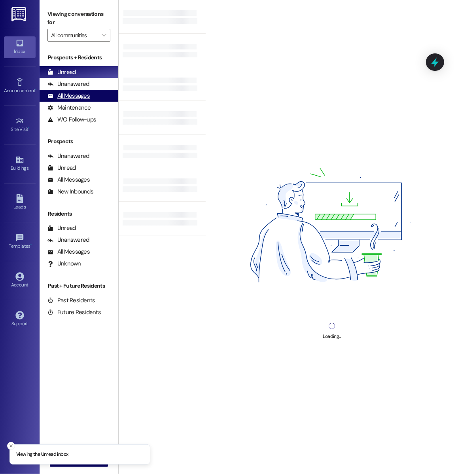
click at [84, 93] on div "All Messages" at bounding box center [68, 96] width 42 height 8
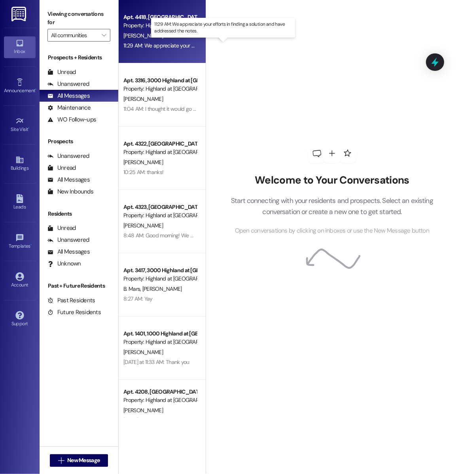
click at [149, 48] on div "11:29 AM: We appreciate your efforts in finding a solution and have addressed t…" at bounding box center [223, 45] width 201 height 7
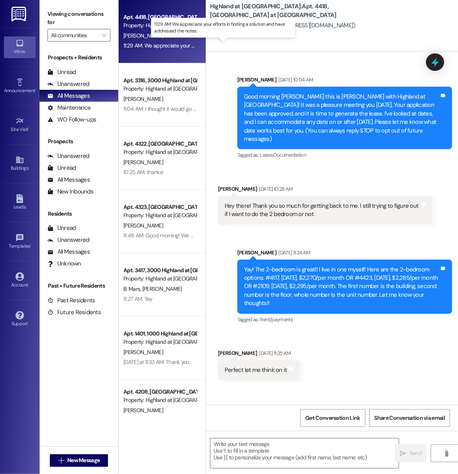
scroll to position [4809, 0]
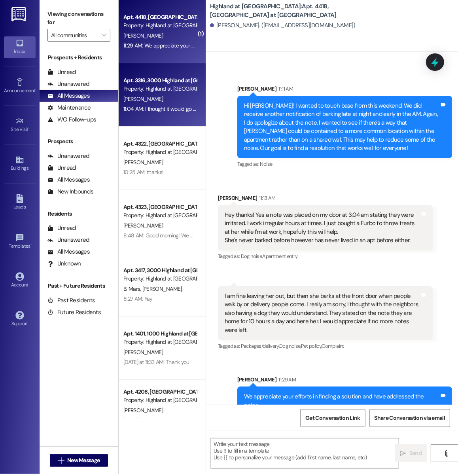
click at [169, 117] on div "Apt. 3316, 3000 Highland at Spring Hill Property: Highland at Spring Hill H. Go…" at bounding box center [162, 94] width 87 height 63
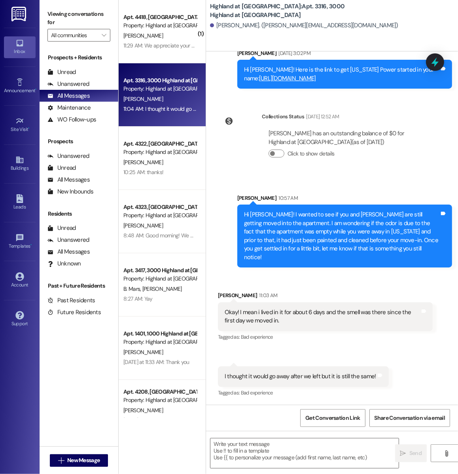
scroll to position [2584, 0]
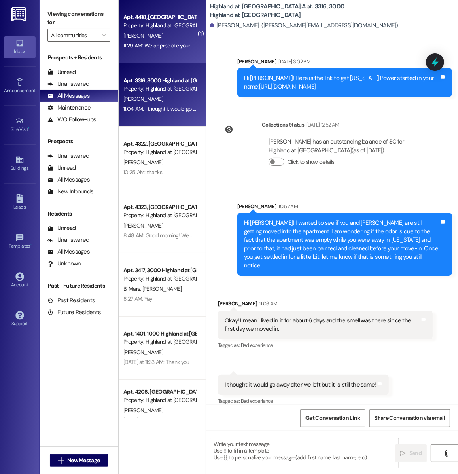
click at [179, 38] on div "[PERSON_NAME]" at bounding box center [160, 36] width 75 height 10
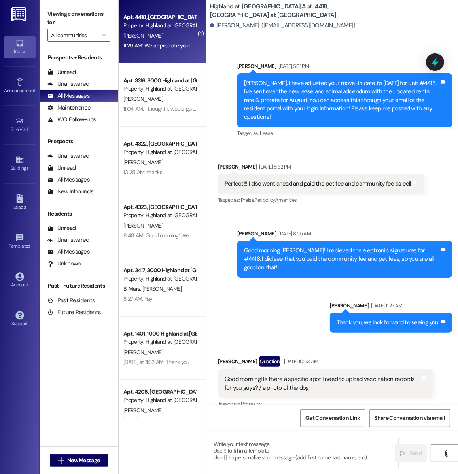
scroll to position [4809, 0]
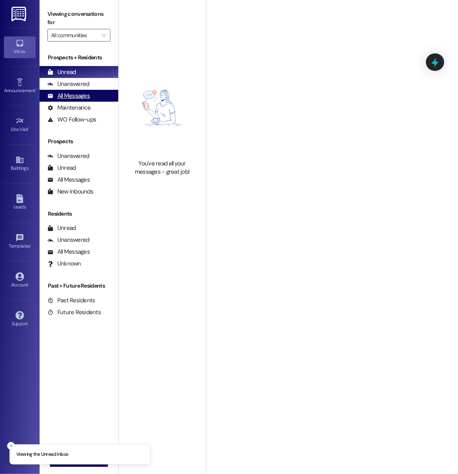
click at [86, 92] on div "All Messages" at bounding box center [68, 96] width 42 height 8
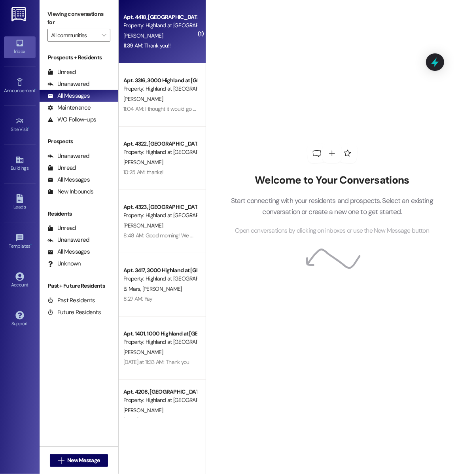
click at [162, 32] on div "[PERSON_NAME]" at bounding box center [160, 36] width 75 height 10
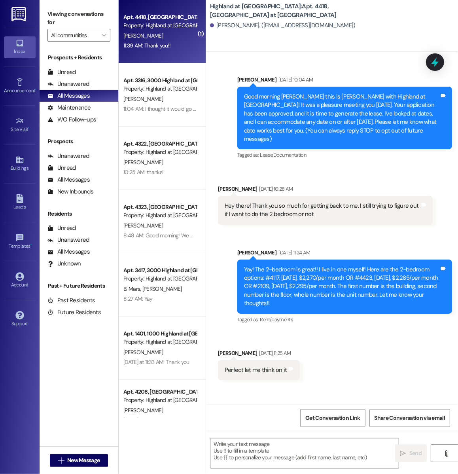
scroll to position [4940, 0]
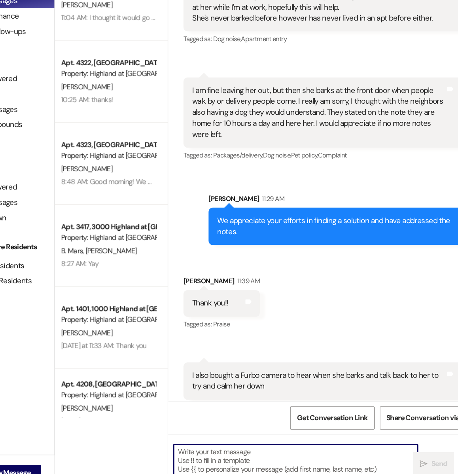
click at [243, 443] on textarea at bounding box center [304, 453] width 188 height 30
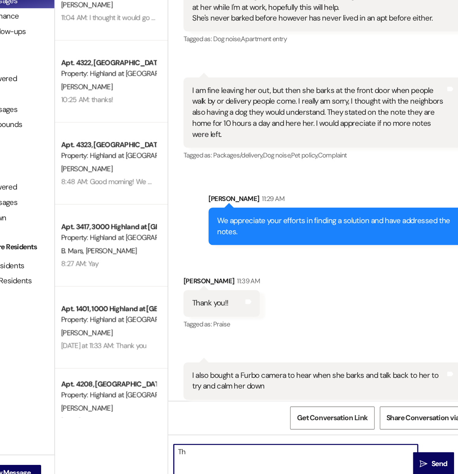
type textarea "T"
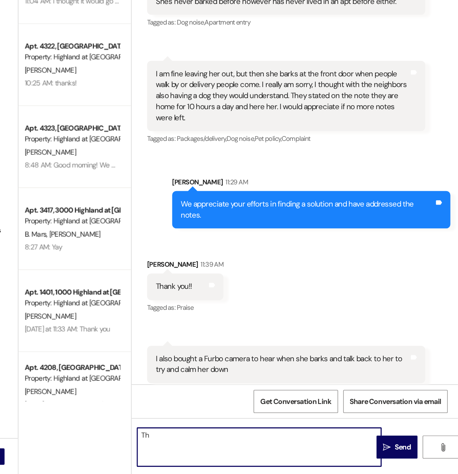
type textarea "T"
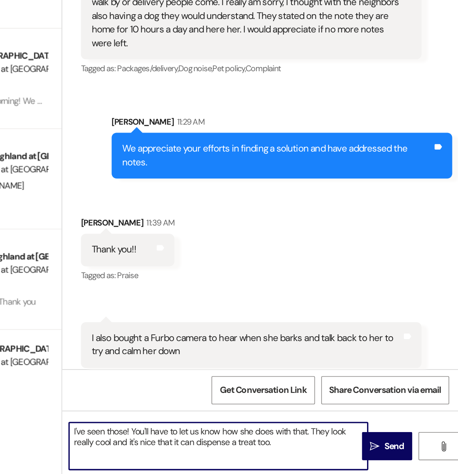
scroll to position [0, 0]
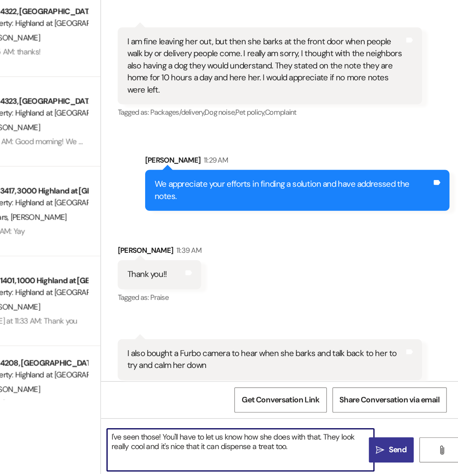
type textarea "I've seen those! You'll have to let us know how she does with that. They look r…"
click at [415, 451] on span "Send" at bounding box center [415, 453] width 12 height 8
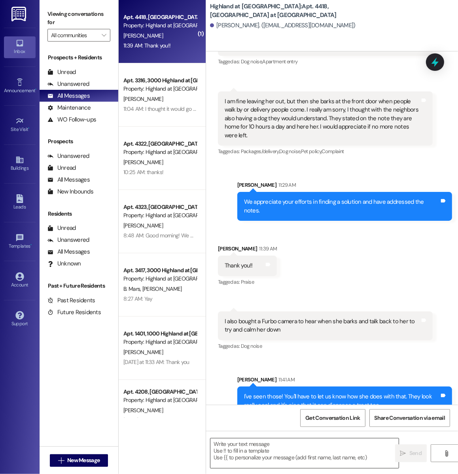
click at [270, 457] on textarea at bounding box center [304, 453] width 188 height 30
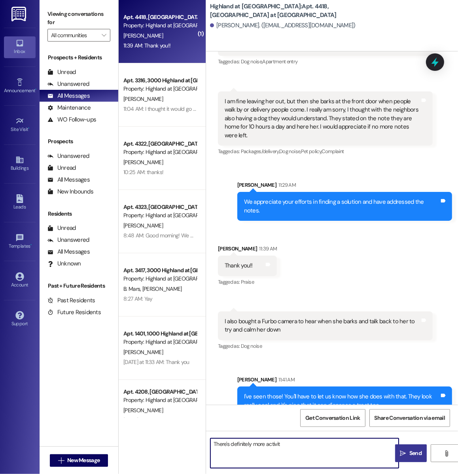
type textarea "There's definitely more activity"
drag, startPoint x: 315, startPoint y: 451, endPoint x: 196, endPoint y: 451, distance: 118.2
click at [196, 451] on div "( 1 ) Apt. 4418, 4000 Highland at Spring Hill Property: Highland at Spring Hill…" at bounding box center [288, 237] width 339 height 474
drag, startPoint x: 290, startPoint y: 446, endPoint x: 188, endPoint y: 424, distance: 104.1
click at [188, 424] on div "( 1 ) Apt. 4418, 4000 Highland at Spring Hill Property: Highland at Spring Hill…" at bounding box center [288, 237] width 339 height 474
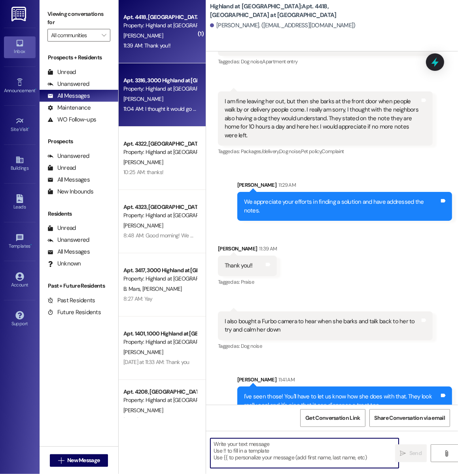
click at [149, 99] on div "[PERSON_NAME]" at bounding box center [160, 99] width 75 height 10
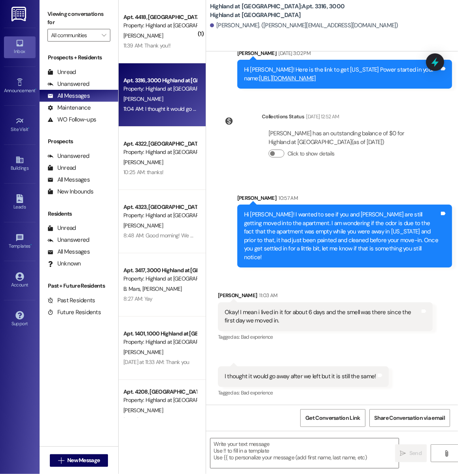
scroll to position [2584, 0]
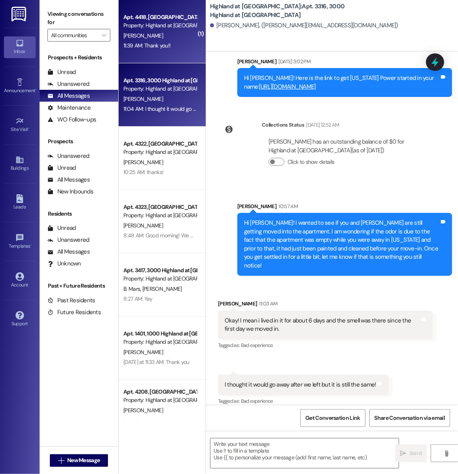
click at [187, 45] on div "11:39 AM: Thank you!! 11:39 AM: Thank you!!" at bounding box center [160, 46] width 75 height 10
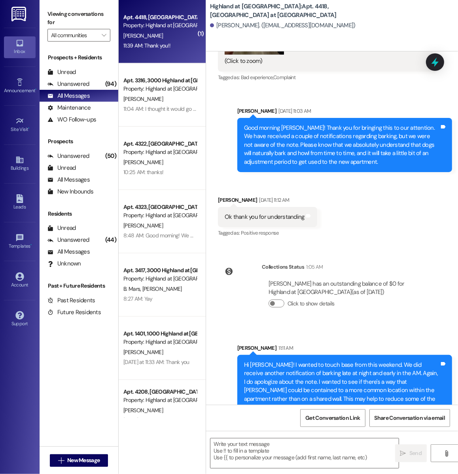
scroll to position [4590, 0]
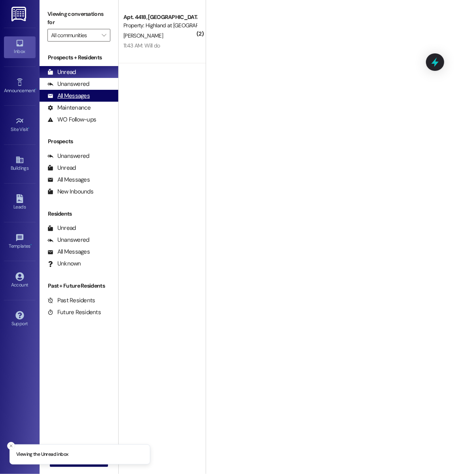
click at [82, 98] on div "All Messages" at bounding box center [68, 96] width 42 height 8
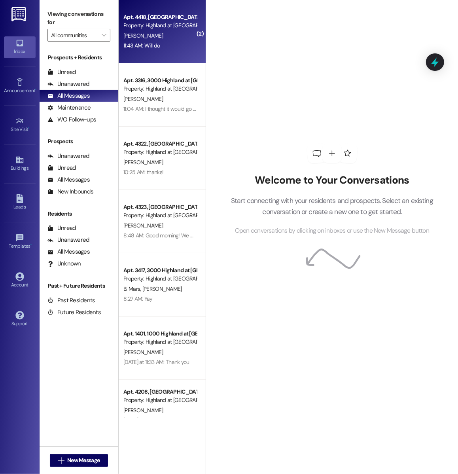
click at [155, 51] on div "Apt. 4418, [GEOGRAPHIC_DATA] at [GEOGRAPHIC_DATA] Property: [GEOGRAPHIC_DATA] a…" at bounding box center [162, 31] width 87 height 63
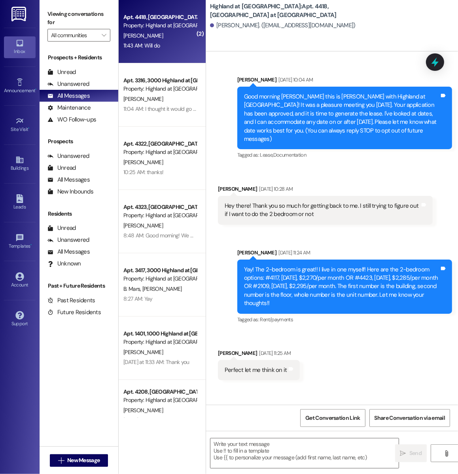
scroll to position [5126, 0]
